Goal: Check status

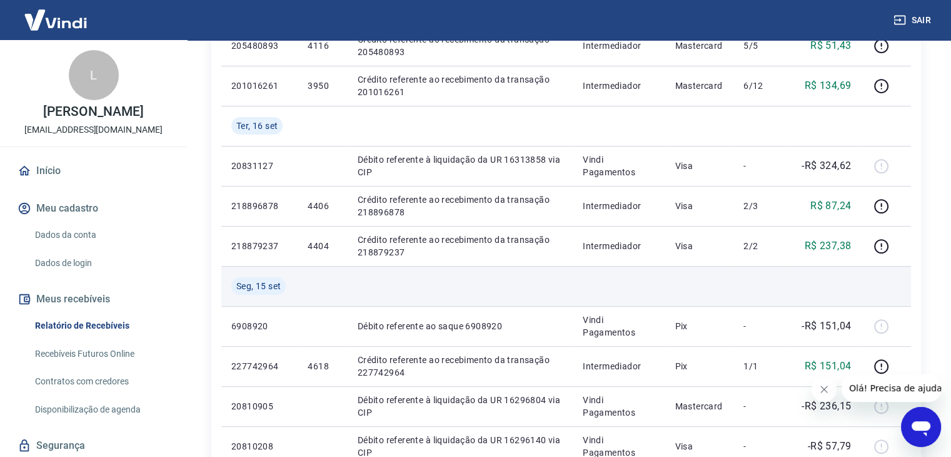
scroll to position [493, 0]
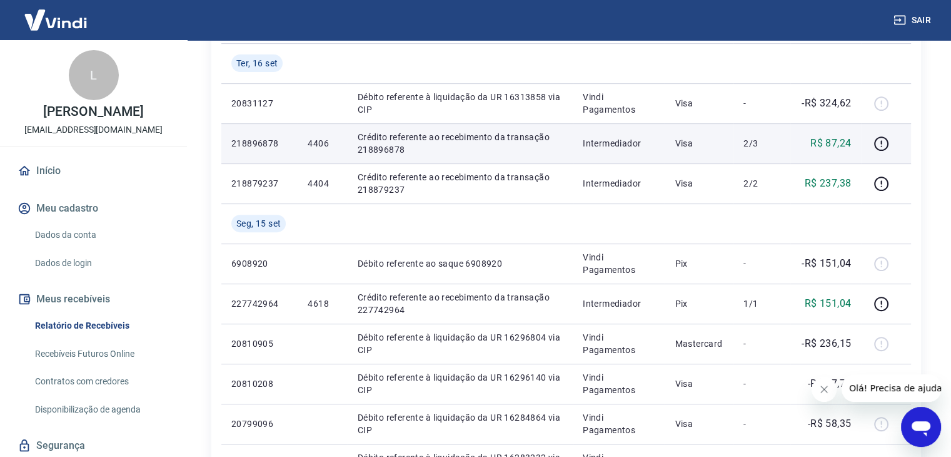
drag, startPoint x: 308, startPoint y: 145, endPoint x: 328, endPoint y: 145, distance: 19.4
click at [328, 144] on p "4406" at bounding box center [322, 143] width 29 height 13
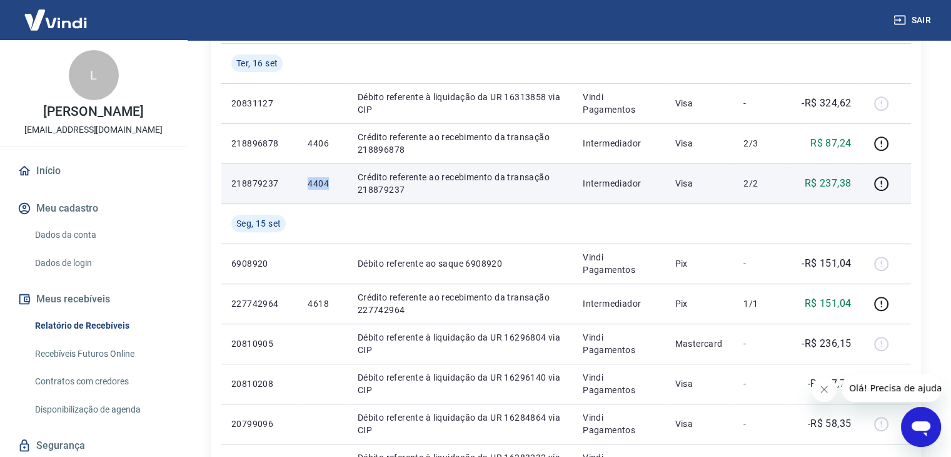
drag, startPoint x: 307, startPoint y: 184, endPoint x: 326, endPoint y: 183, distance: 18.8
click at [326, 183] on p "4404" at bounding box center [322, 183] width 29 height 13
copy p "4404"
